Goal: Task Accomplishment & Management: Manage account settings

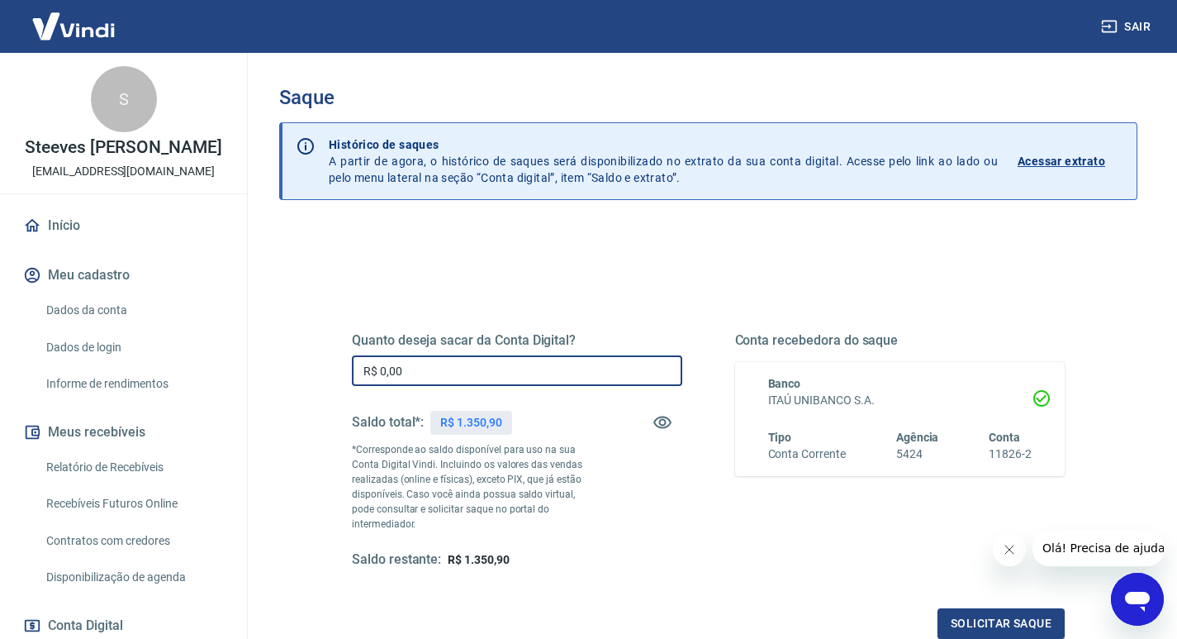
drag, startPoint x: 410, startPoint y: 378, endPoint x: 359, endPoint y: 370, distance: 50.9
click at [359, 370] on input "R$ 0,00" at bounding box center [517, 370] width 330 height 31
type input "R$ 1.350,90"
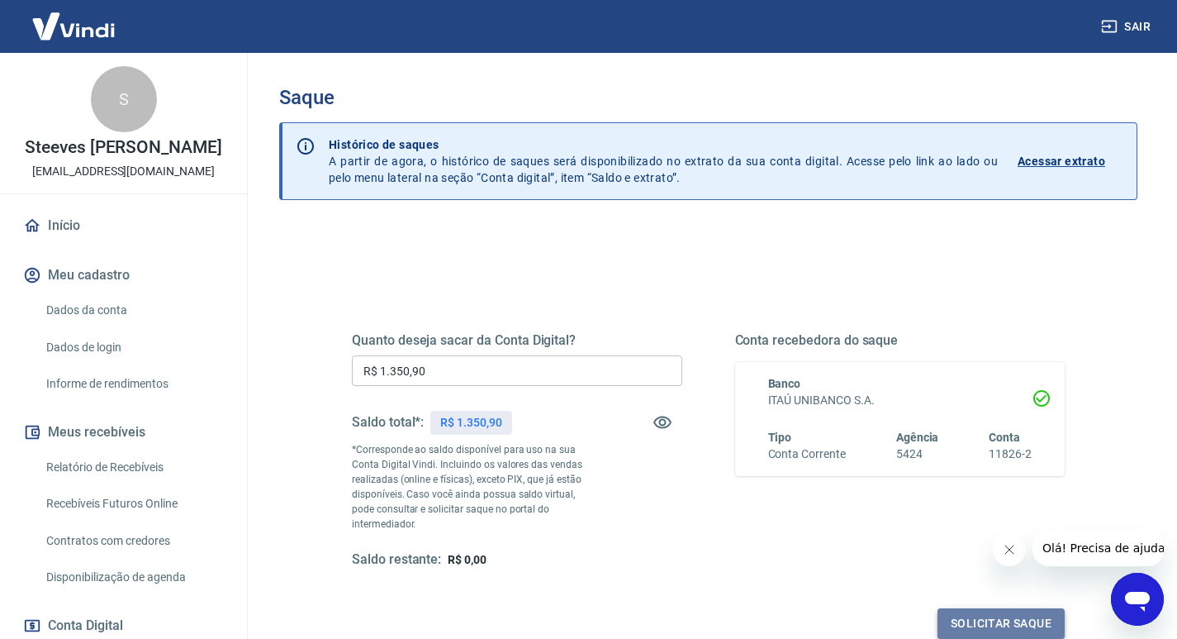
click at [1014, 608] on button "Solicitar saque" at bounding box center [1001, 623] width 127 height 31
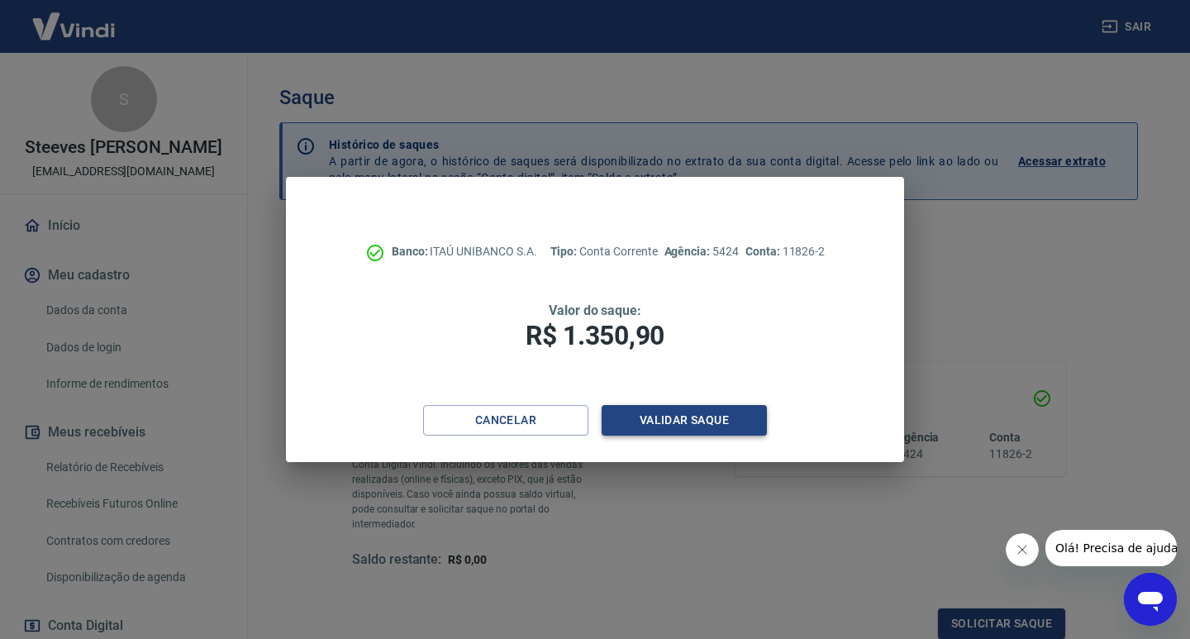
click at [656, 414] on button "Validar saque" at bounding box center [683, 420] width 165 height 31
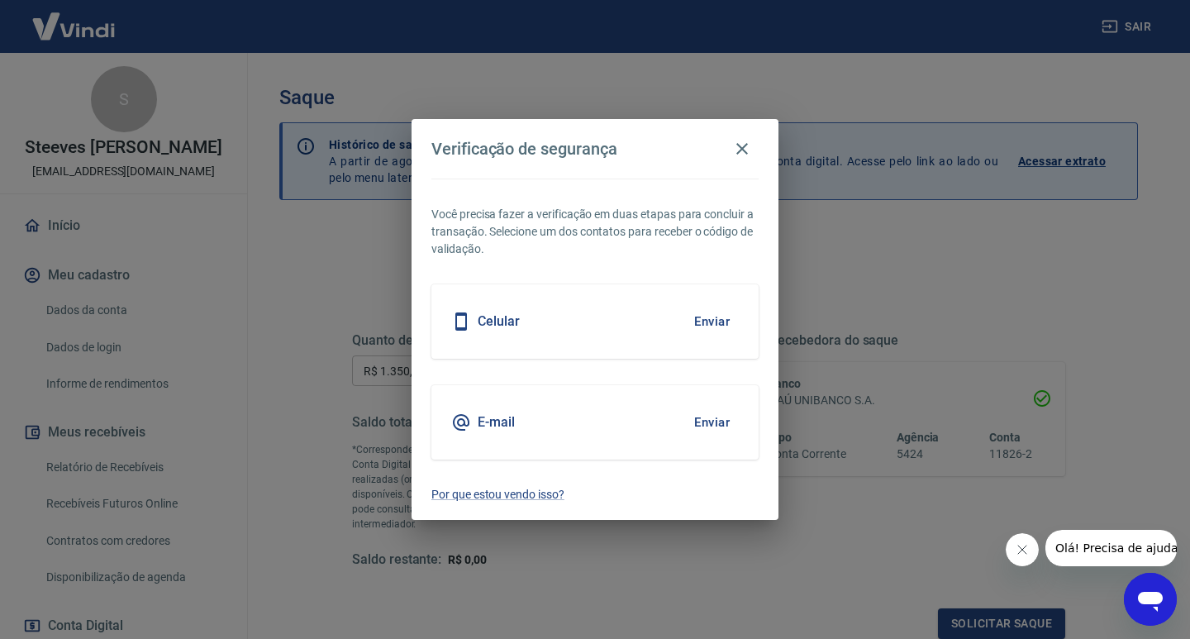
click at [712, 323] on button "Enviar" at bounding box center [712, 321] width 54 height 35
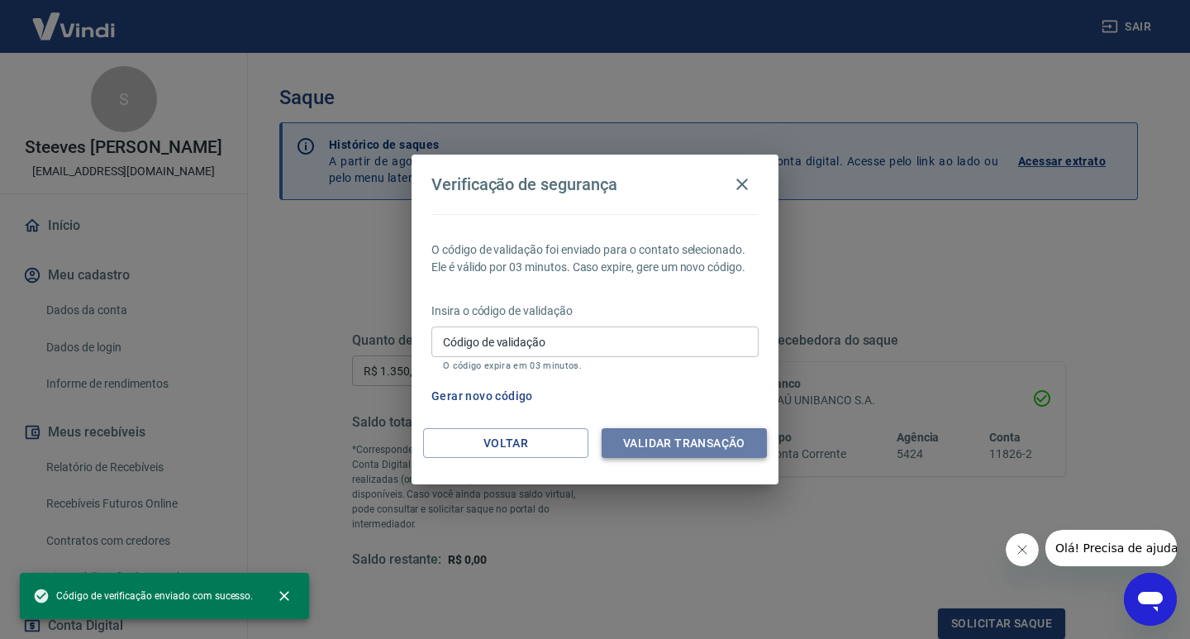
click at [696, 437] on button "Validar transação" at bounding box center [683, 443] width 165 height 31
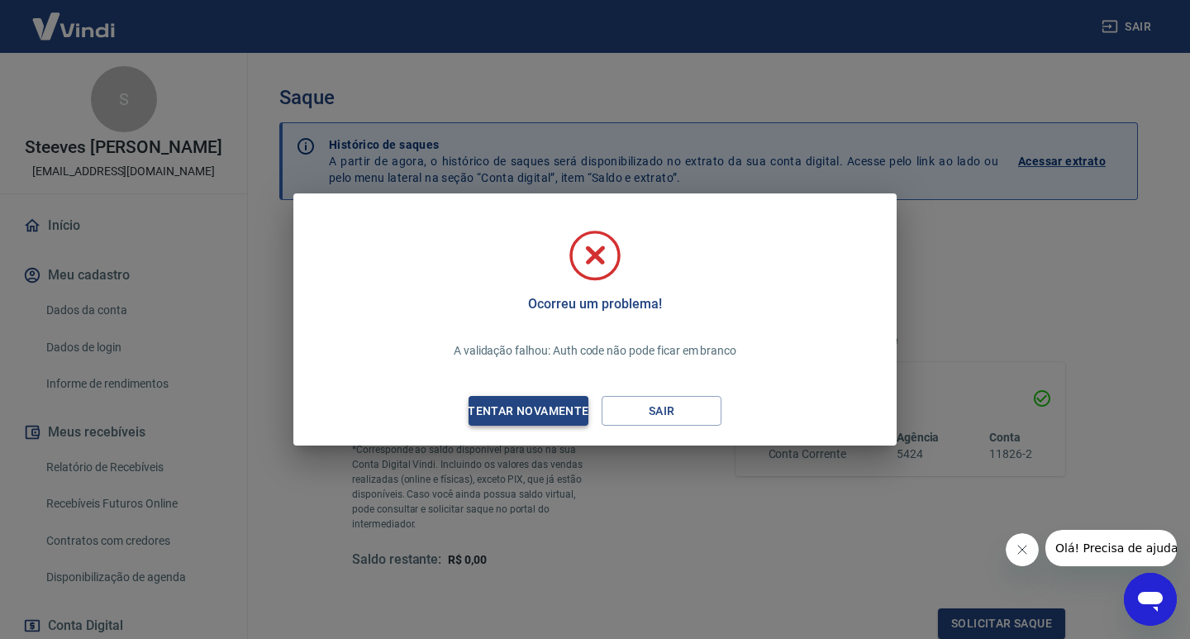
click at [541, 413] on div "Tentar novamente" at bounding box center [528, 411] width 160 height 21
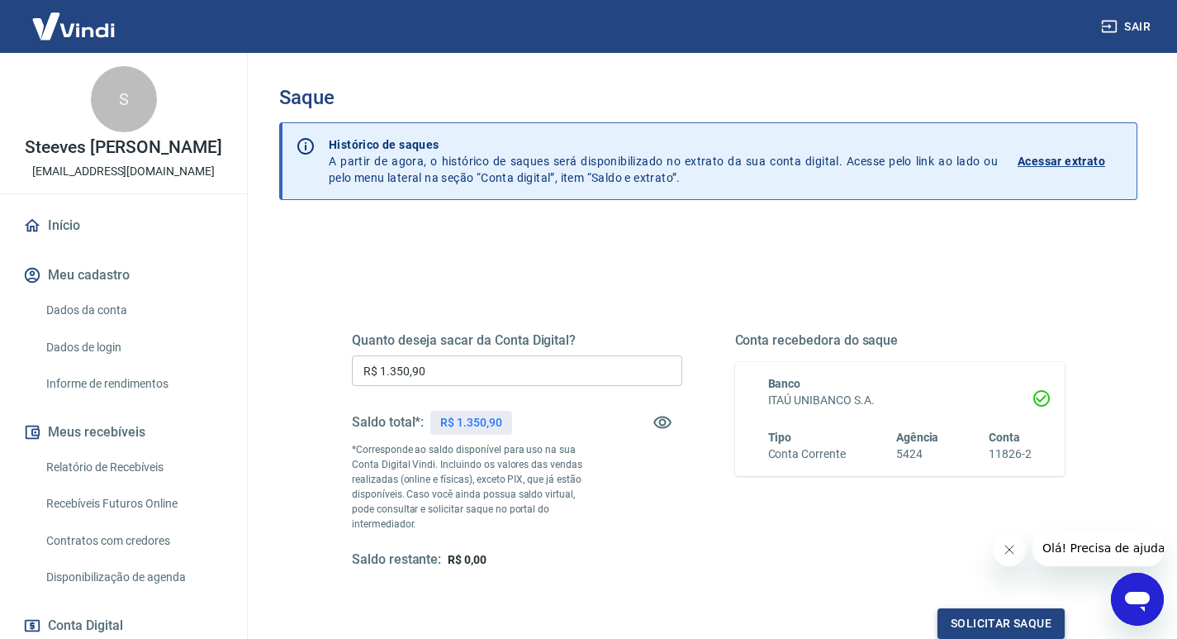
click at [1002, 611] on button "Solicitar saque" at bounding box center [1001, 623] width 127 height 31
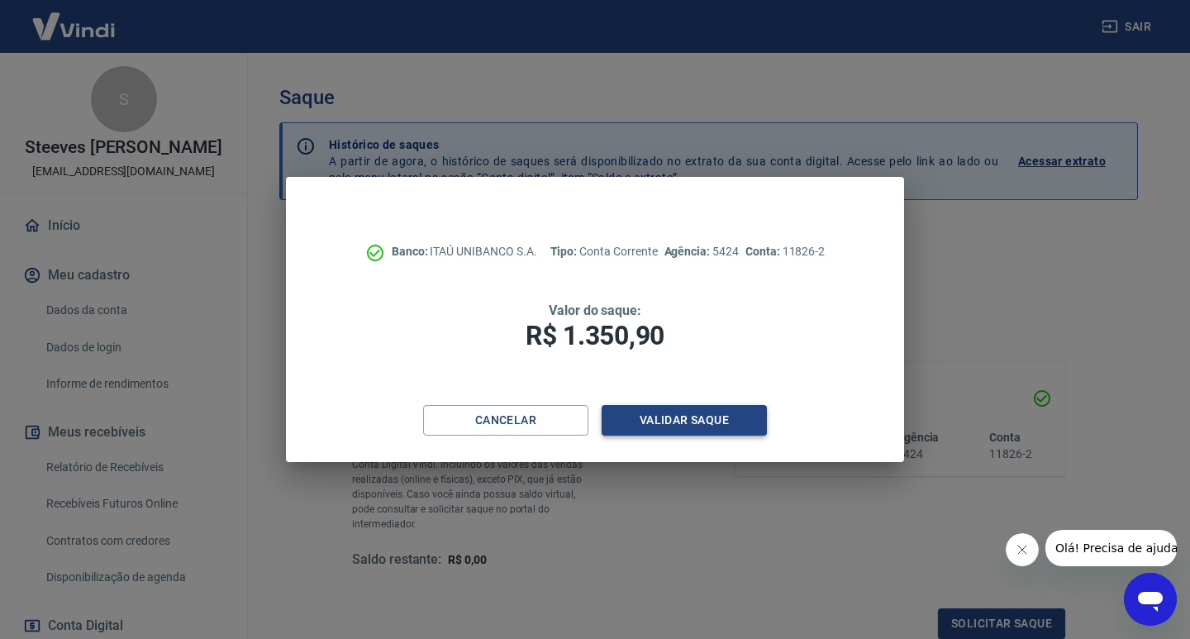
click at [685, 411] on button "Validar saque" at bounding box center [683, 420] width 165 height 31
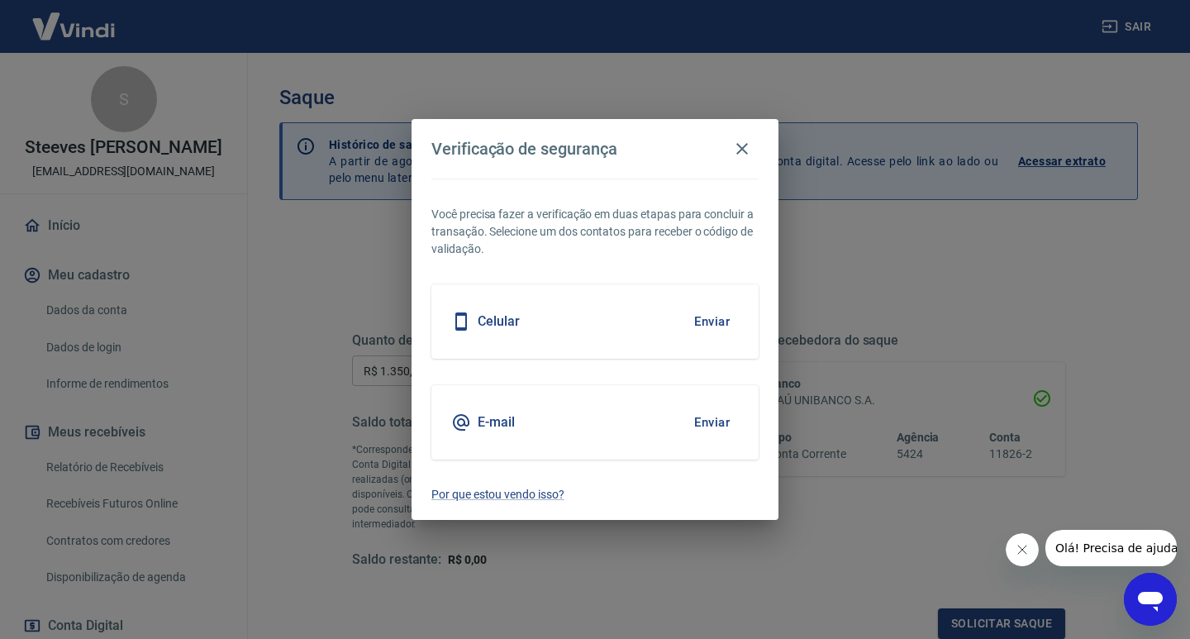
click at [705, 322] on button "Enviar" at bounding box center [712, 321] width 54 height 35
click at [705, 321] on button "Enviar" at bounding box center [712, 321] width 54 height 35
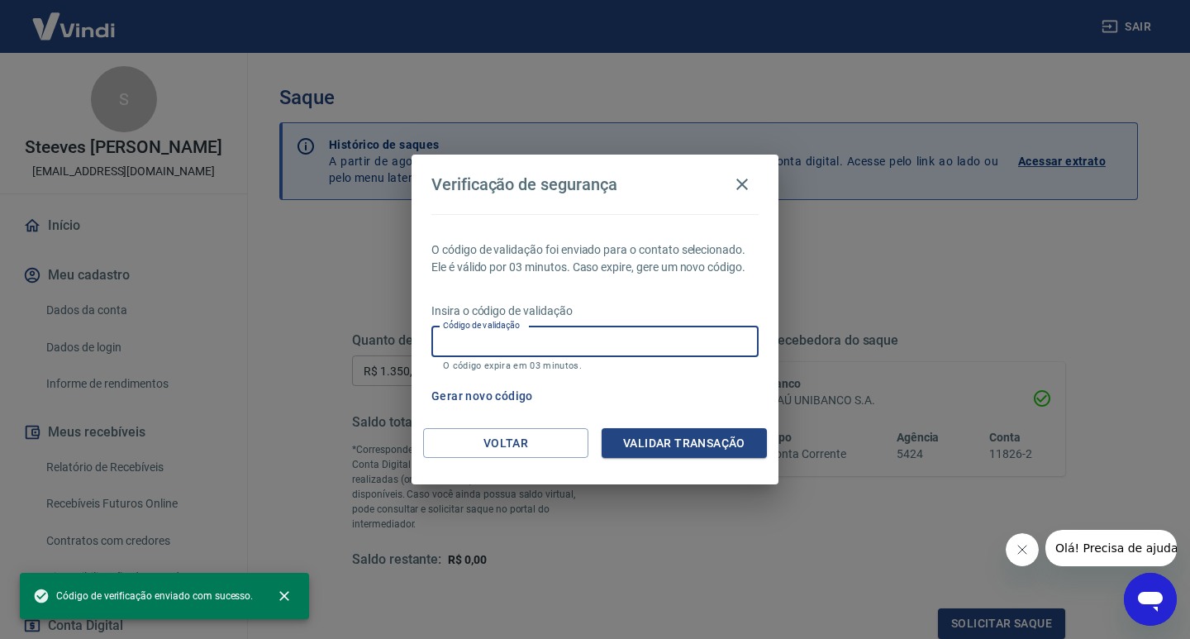
click at [444, 338] on input "Código de validação" at bounding box center [594, 341] width 327 height 31
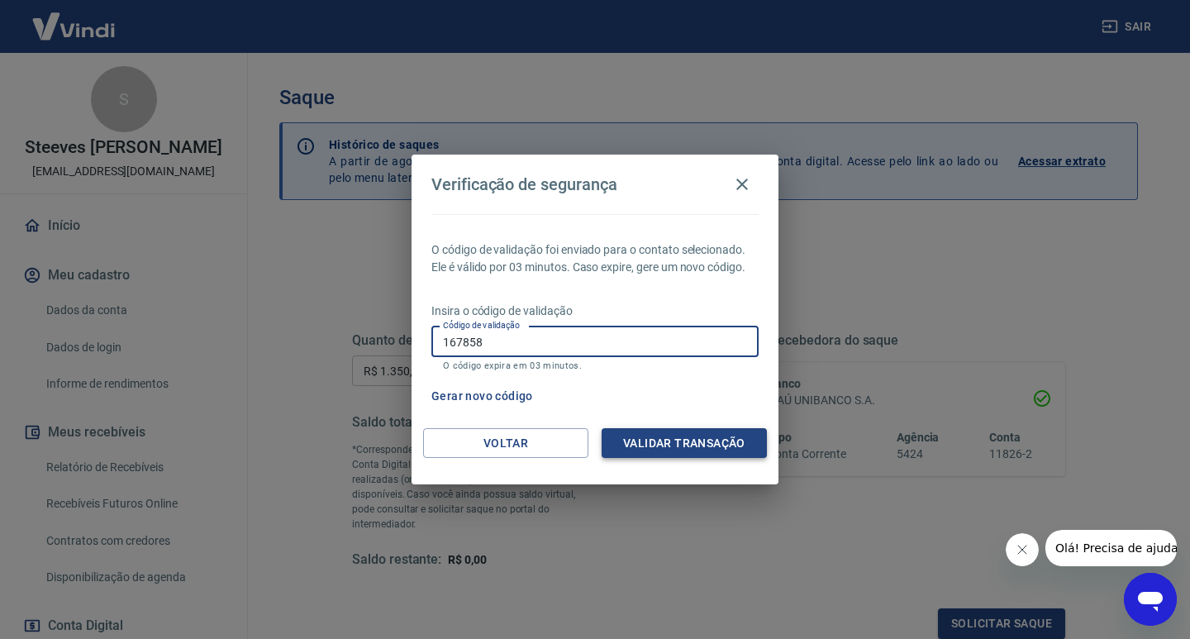
type input "167858"
click at [674, 448] on button "Validar transação" at bounding box center [683, 443] width 165 height 31
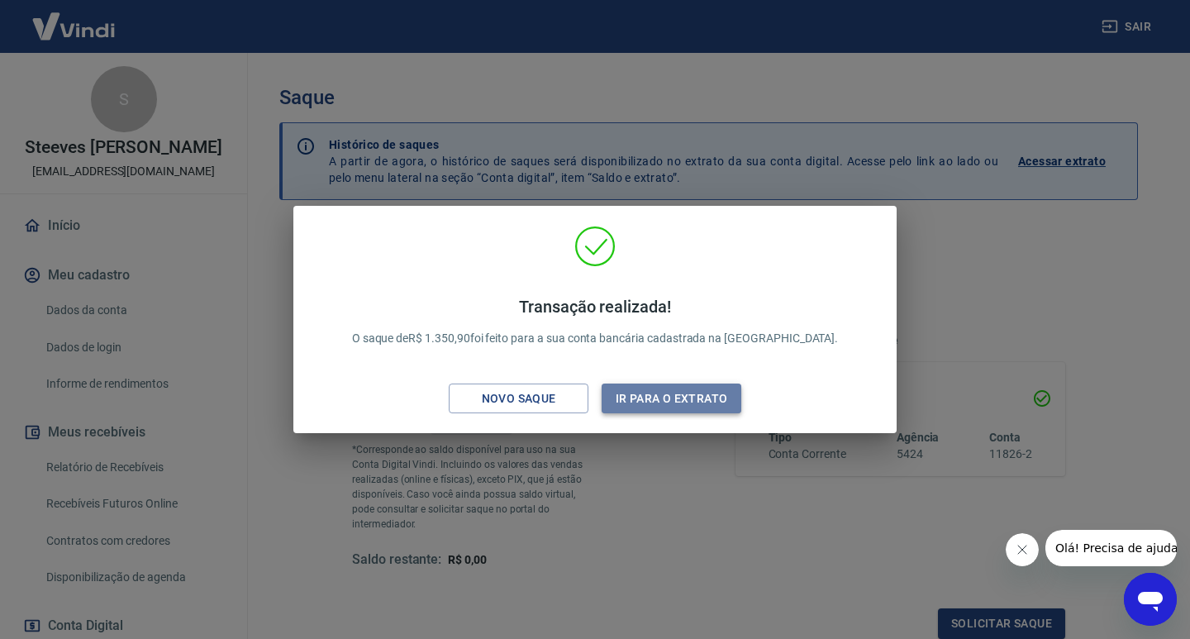
click at [665, 401] on button "Ir para o extrato" at bounding box center [671, 398] width 140 height 31
